Goal: Register for event/course

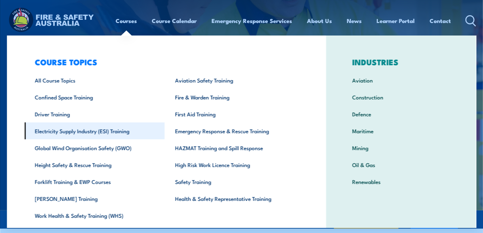
scroll to position [21, 0]
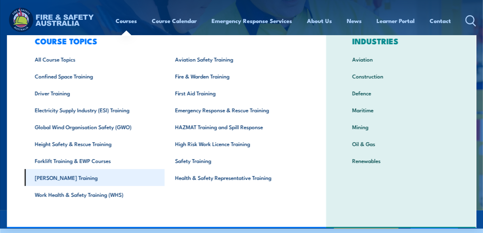
click at [67, 177] on link "[PERSON_NAME] Training" at bounding box center [95, 177] width 140 height 17
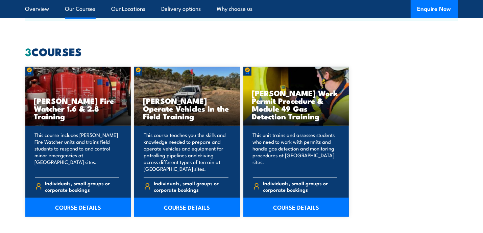
scroll to position [508, 0]
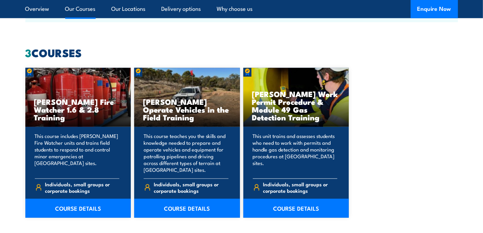
click at [299, 104] on h3 "[PERSON_NAME] Work Permit Procedure & Module 49 Gas Detection Training" at bounding box center [296, 105] width 88 height 31
click at [283, 208] on link "COURSE DETAILS" at bounding box center [297, 208] width 106 height 19
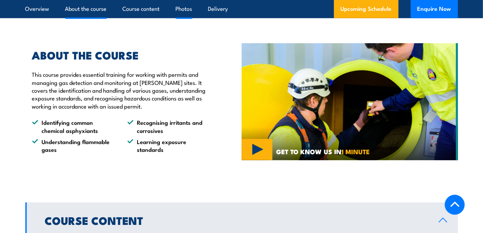
scroll to position [406, 0]
